Goal: Information Seeking & Learning: Find specific fact

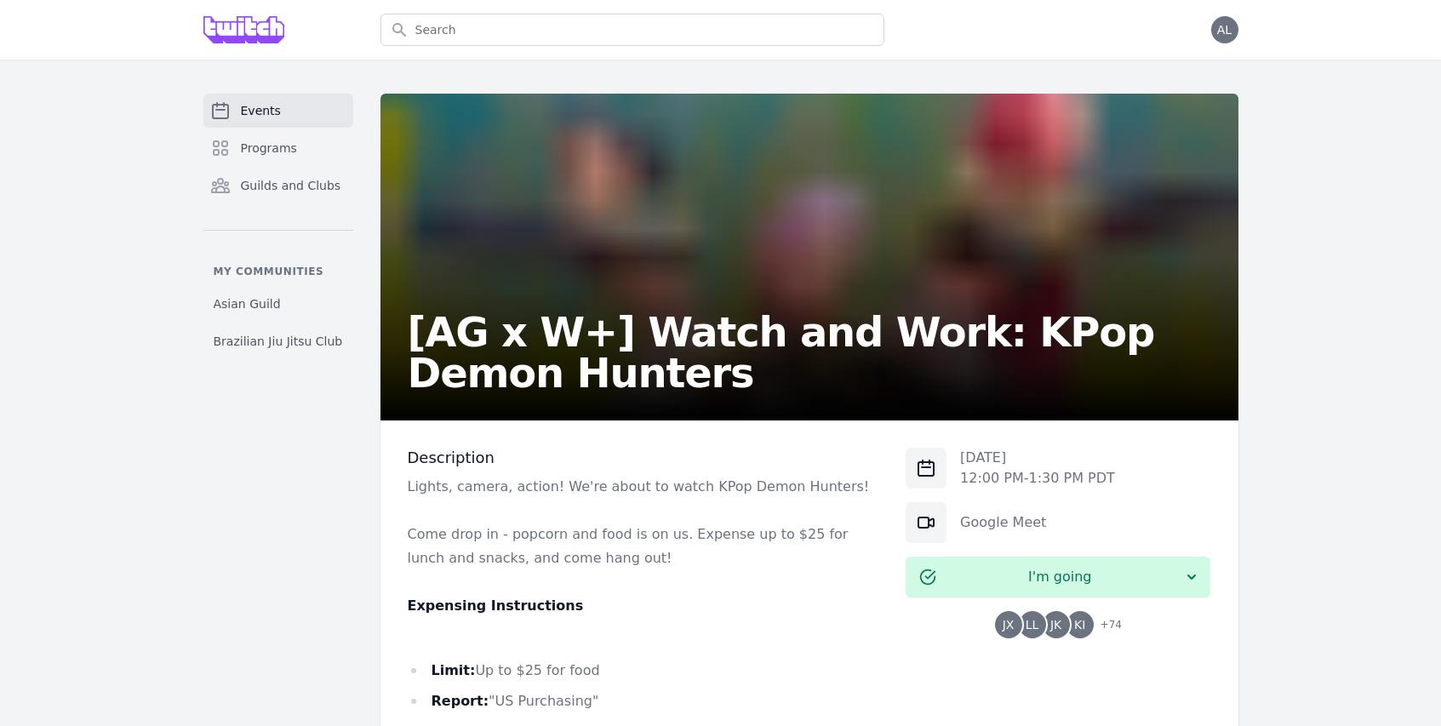
scroll to position [360, 0]
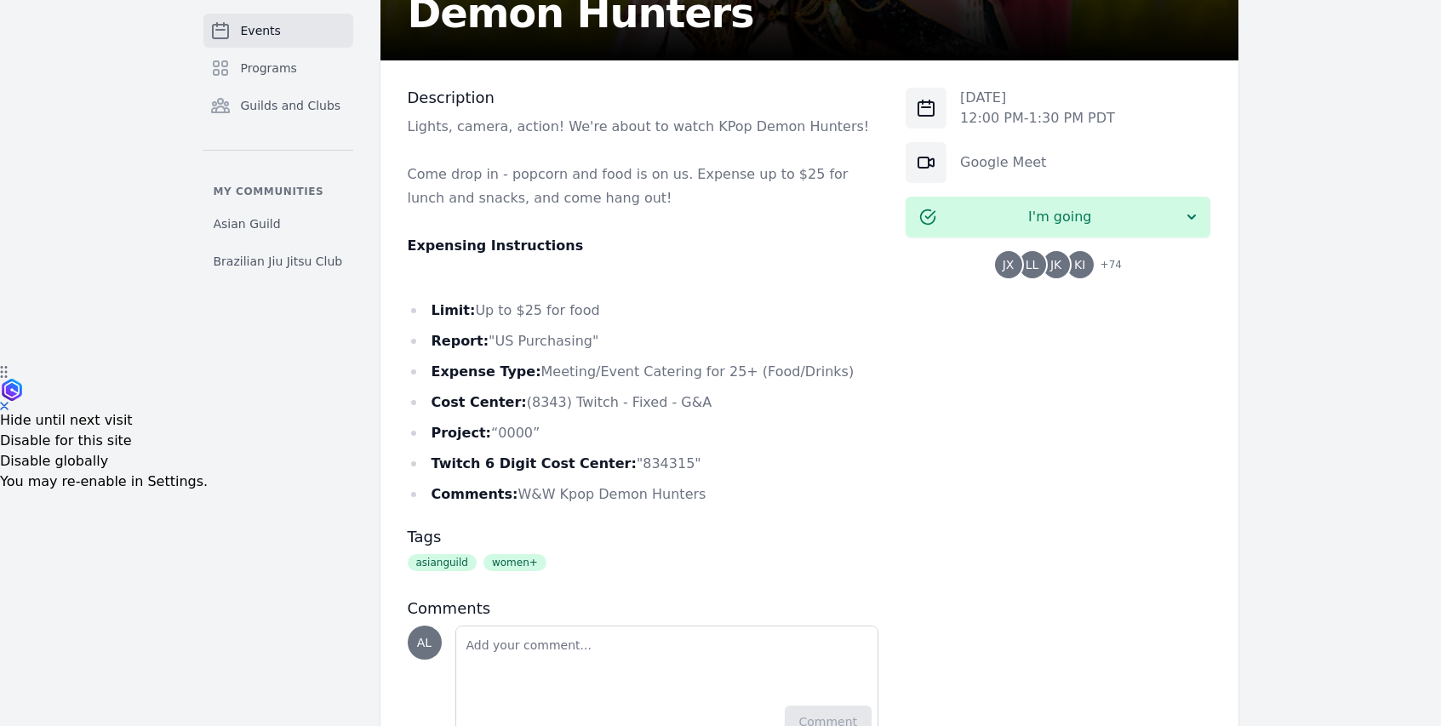
click at [640, 469] on li "Twitch 6 Digit Cost Center: "834315"" at bounding box center [643, 464] width 471 height 24
copy li "834315"
click at [526, 490] on li "Comments: W&W Kpop Demon Hunters" at bounding box center [643, 495] width 471 height 24
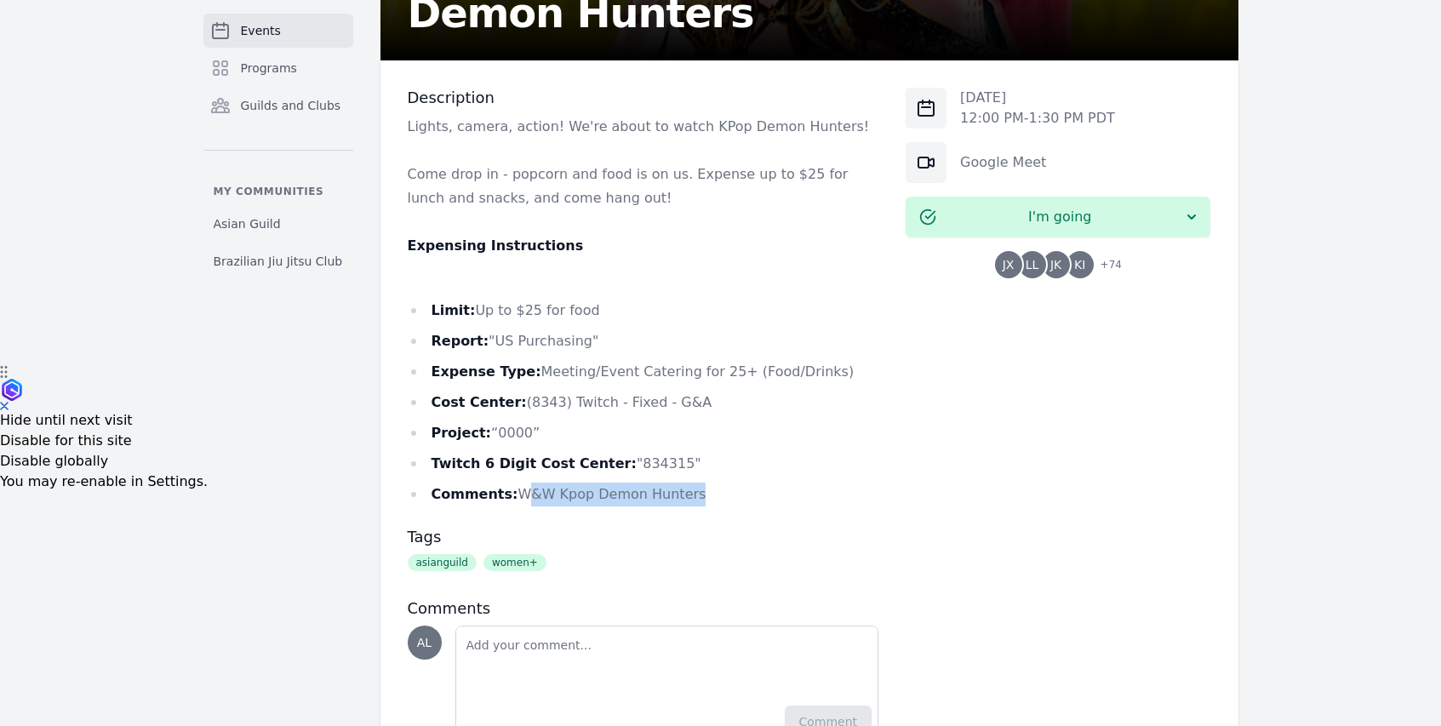
drag, startPoint x: 517, startPoint y: 490, endPoint x: 747, endPoint y: 484, distance: 229.9
click at [747, 484] on li "Comments: W&W Kpop Demon Hunters" at bounding box center [643, 495] width 471 height 24
click at [746, 484] on li "Comments: W&W Kpop Demon Hunters" at bounding box center [643, 495] width 471 height 24
click at [636, 489] on li "Comments: W&W Kpop Demon Hunters" at bounding box center [643, 495] width 471 height 24
click at [650, 489] on li "Comments: W&W Kpop Demon Hunters" at bounding box center [643, 495] width 471 height 24
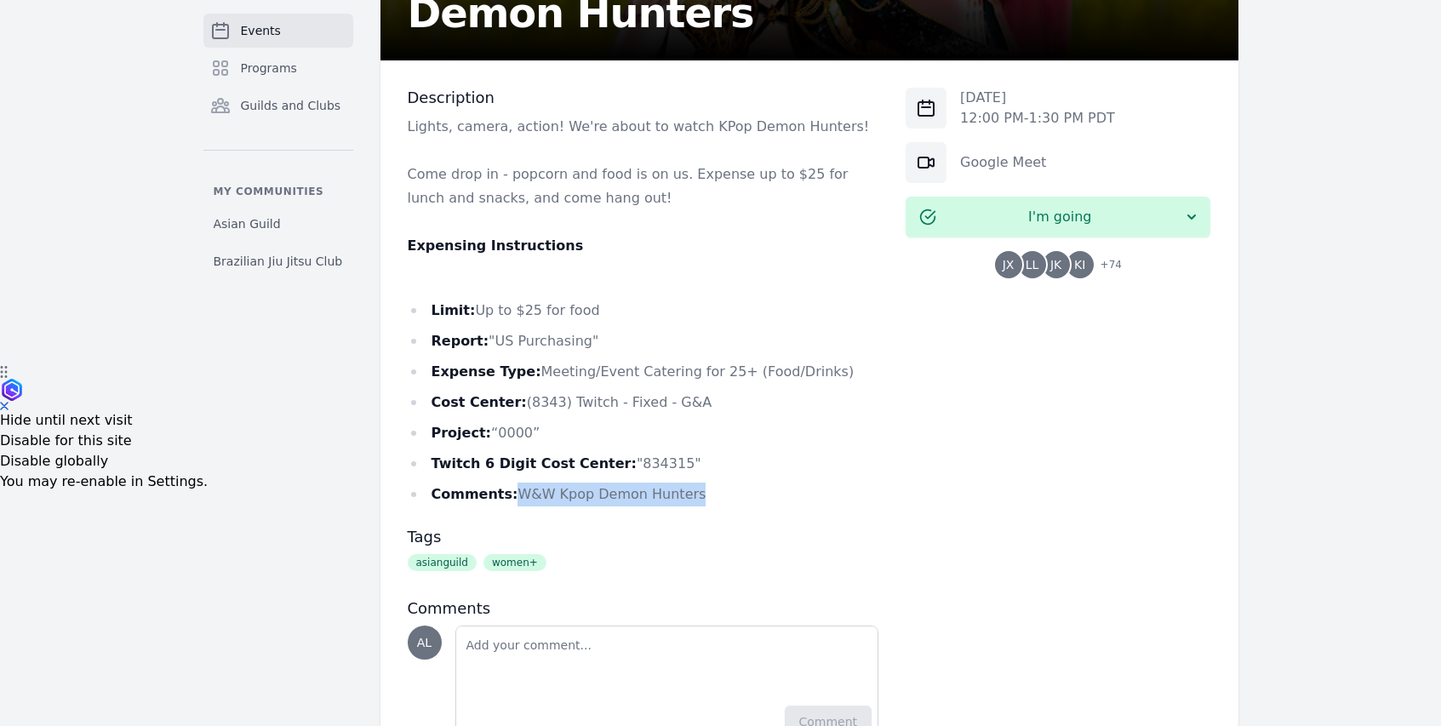
drag, startPoint x: 650, startPoint y: 489, endPoint x: 513, endPoint y: 493, distance: 137.1
click at [513, 493] on li "Comments: W&W Kpop Demon Hunters" at bounding box center [643, 495] width 471 height 24
copy li "W&W Kpop Demon Hunters"
